Goal: Find specific page/section: Find specific page/section

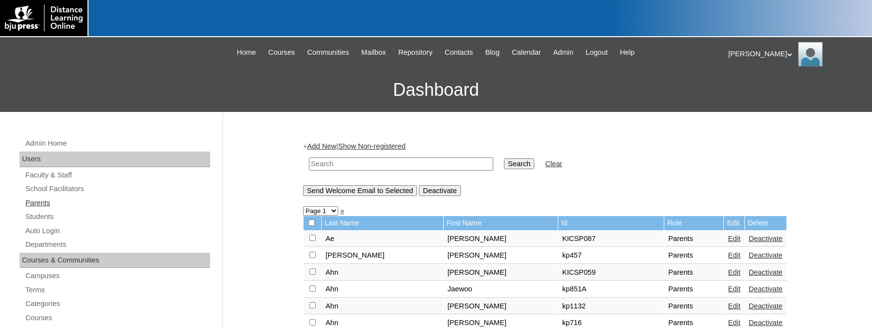
click at [38, 200] on link "Parents" at bounding box center [117, 203] width 186 height 12
click at [337, 162] on input "text" at bounding box center [401, 163] width 184 height 13
type input "youngmi"
click at [504, 158] on input "Search" at bounding box center [519, 163] width 30 height 11
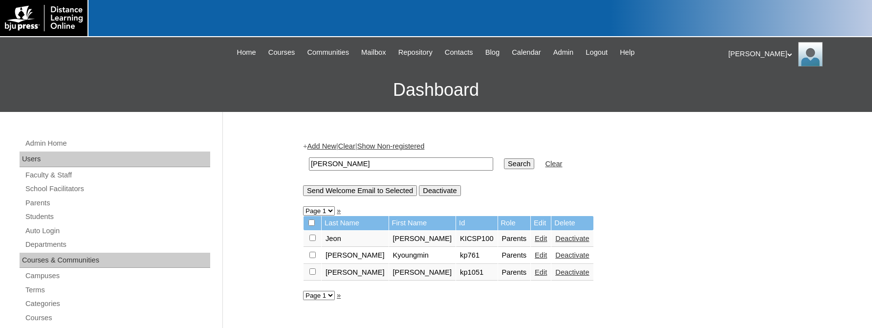
click at [535, 258] on link "Edit" at bounding box center [541, 255] width 12 height 8
click at [48, 60] on div "Betty-Lou My Profile My Settings Logout |N|Faculty|| Skip to Main Content Skip …" at bounding box center [436, 74] width 872 height 75
click at [40, 218] on link "Students" at bounding box center [117, 217] width 186 height 12
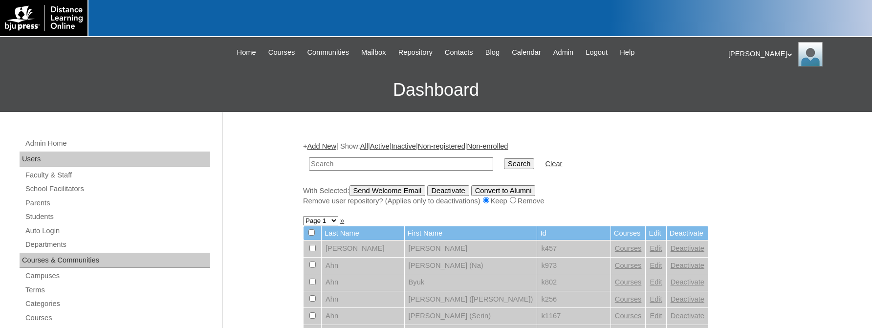
click at [345, 164] on input "text" at bounding box center [401, 163] width 184 height 13
type input "danbi"
click at [504, 158] on input "Search" at bounding box center [519, 163] width 30 height 11
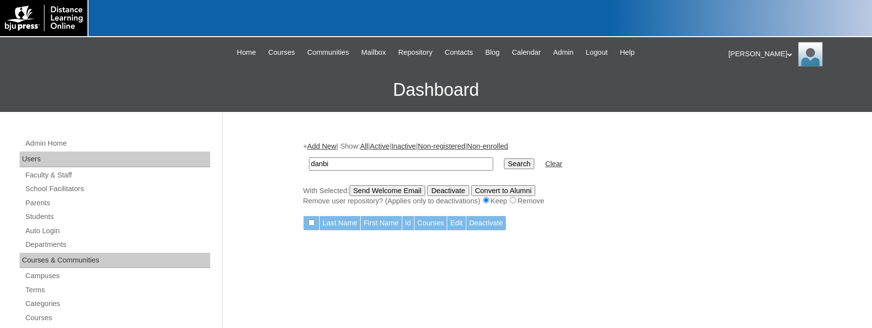
drag, startPoint x: 341, startPoint y: 162, endPoint x: 218, endPoint y: 169, distance: 123.4
click at [309, 169] on input "danbi" at bounding box center [401, 163] width 184 height 13
type input "Danbi"
click at [504, 158] on input "Search" at bounding box center [519, 163] width 30 height 11
drag, startPoint x: 347, startPoint y: 163, endPoint x: 271, endPoint y: 165, distance: 75.8
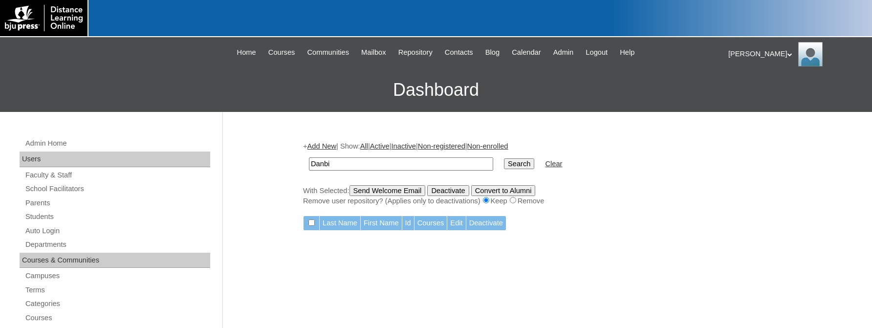
click at [309, 165] on input "Danbi" at bounding box center [401, 163] width 184 height 13
type input "Jerusha"
click at [504, 158] on input "Search" at bounding box center [519, 163] width 30 height 11
drag, startPoint x: 338, startPoint y: 163, endPoint x: 270, endPoint y: 166, distance: 68.0
click at [309, 166] on input "Jerusha" at bounding box center [401, 163] width 184 height 13
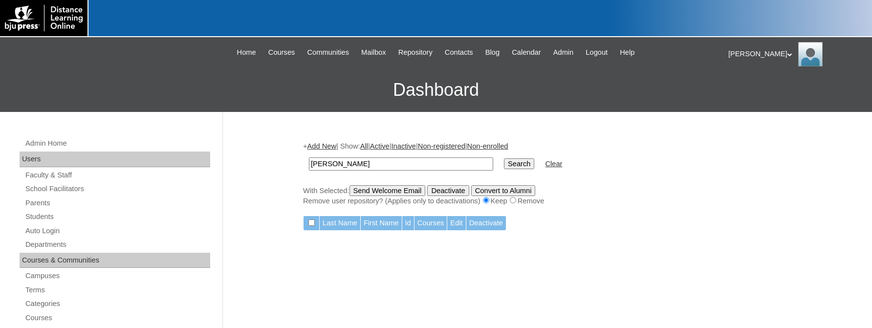
type input "[PERSON_NAME]"
click at [504, 158] on input "Search" at bounding box center [519, 163] width 30 height 11
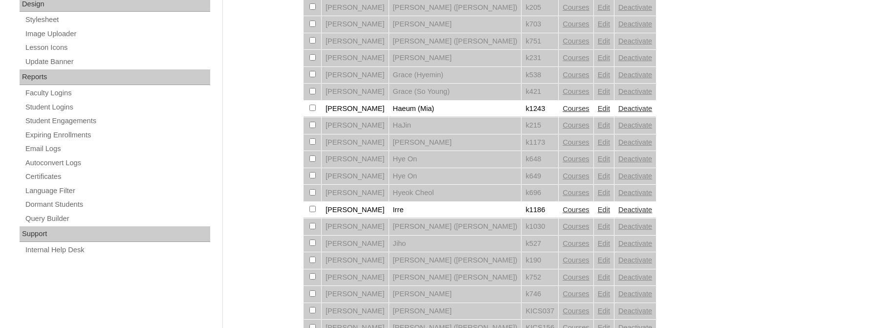
scroll to position [763, 0]
